Goal: Navigation & Orientation: Find specific page/section

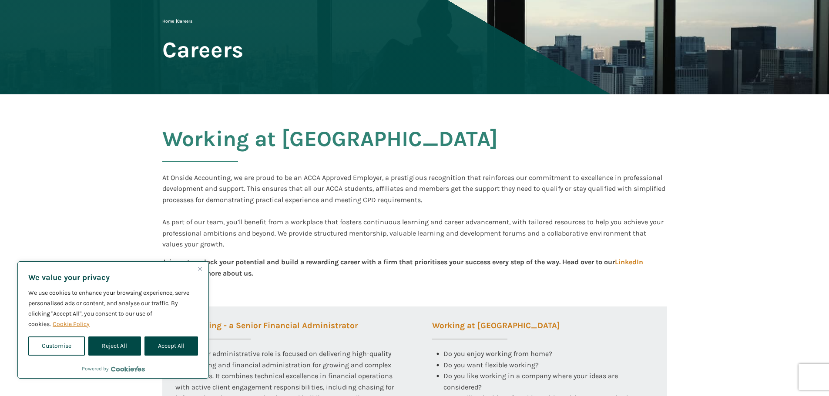
scroll to position [87, 0]
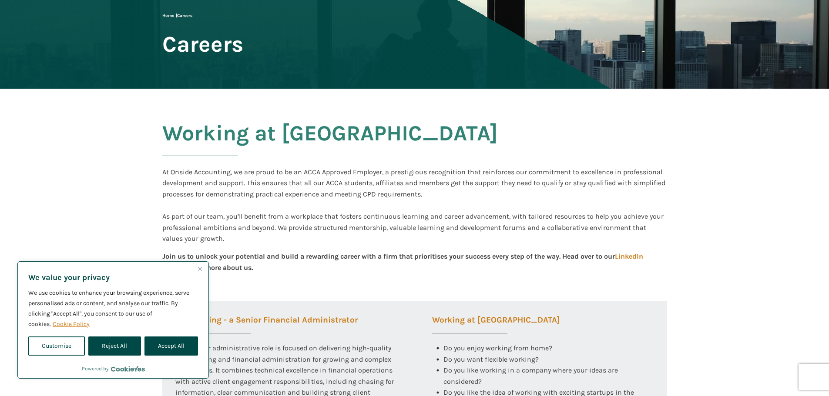
click at [201, 270] on img "Close" at bounding box center [200, 269] width 4 height 4
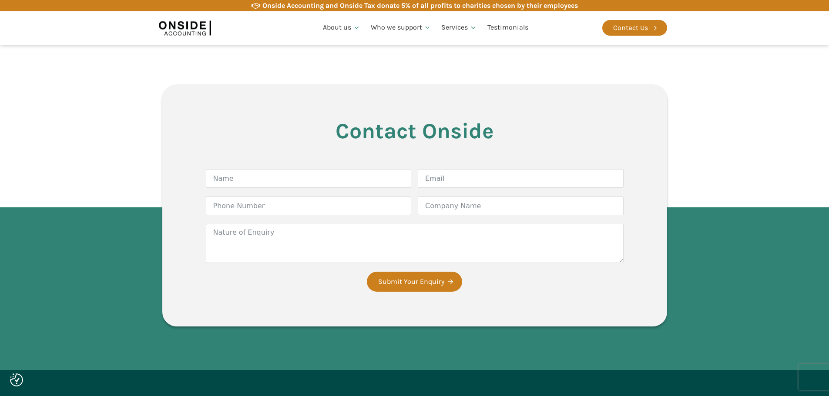
scroll to position [1531, 0]
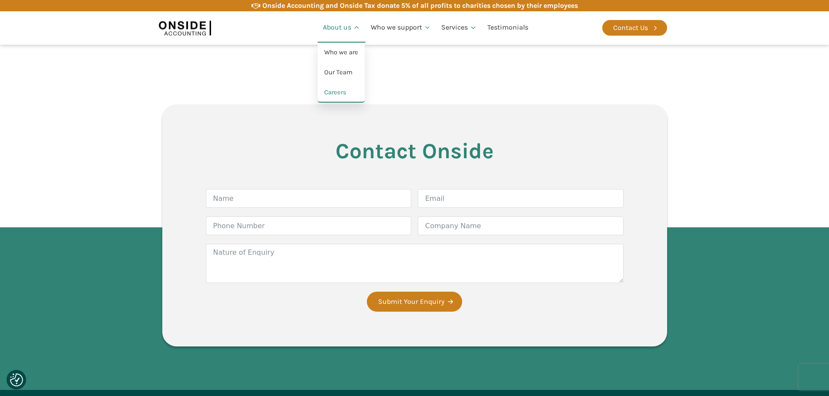
click at [327, 27] on link "About us" at bounding box center [342, 28] width 48 height 30
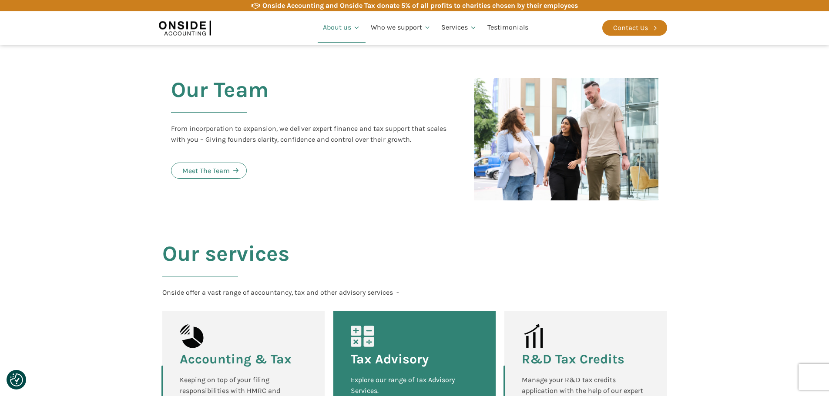
scroll to position [740, 0]
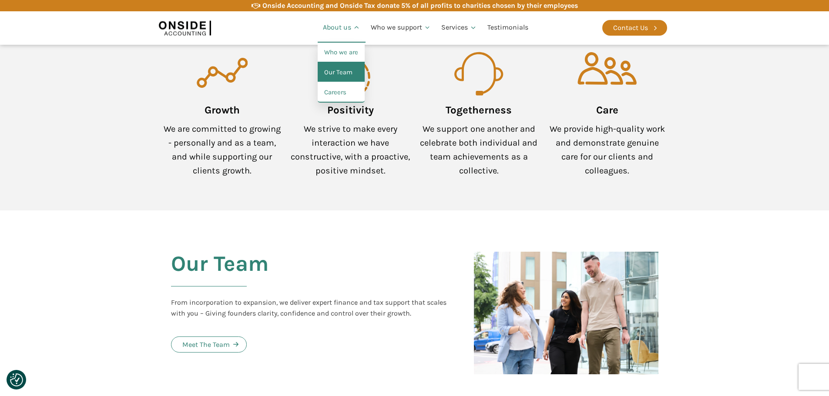
click at [344, 70] on link "Our Team" at bounding box center [341, 73] width 47 height 20
